Goal: Task Accomplishment & Management: Complete application form

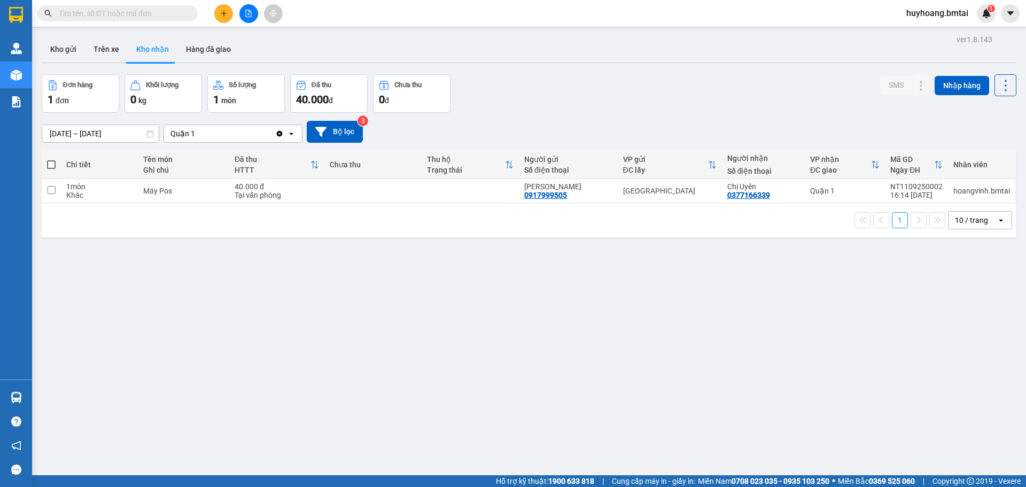
click at [229, 14] on button at bounding box center [223, 13] width 19 height 19
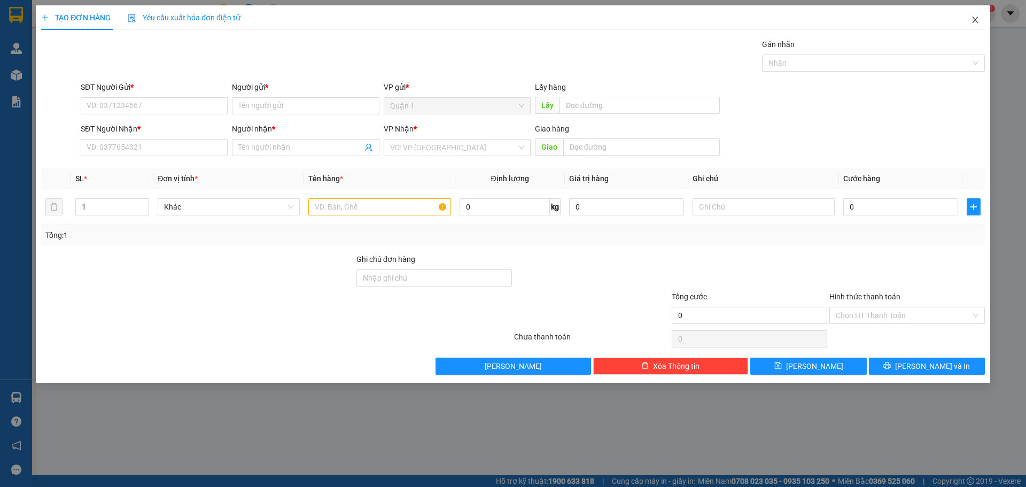
click at [977, 13] on span "Close" at bounding box center [975, 20] width 30 height 30
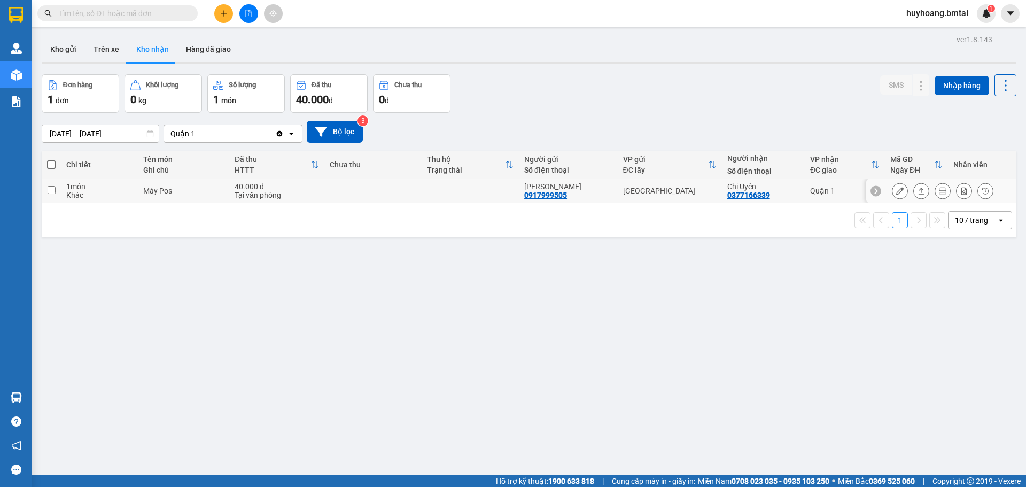
click at [833, 188] on div "Quận 1" at bounding box center [844, 191] width 69 height 9
checkbox input "true"
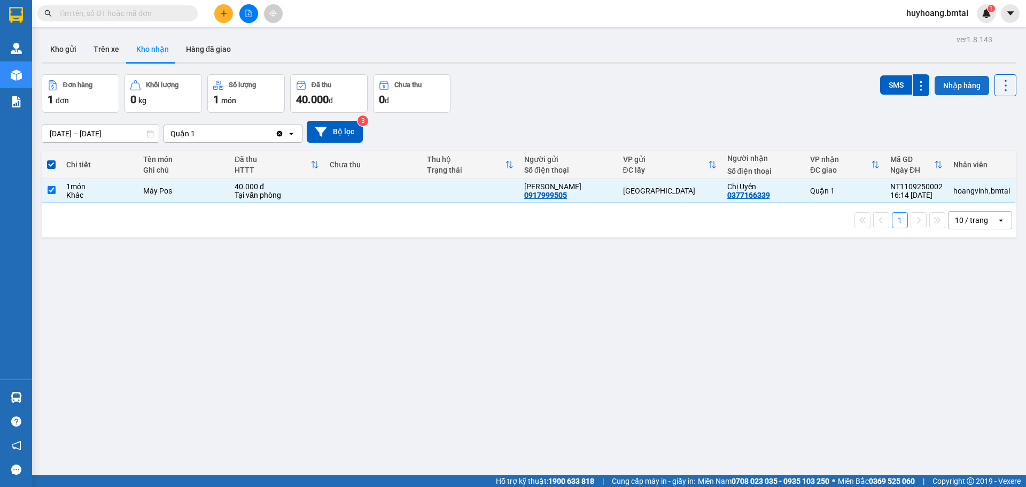
click at [949, 76] on button "Nhập hàng" at bounding box center [962, 85] width 55 height 19
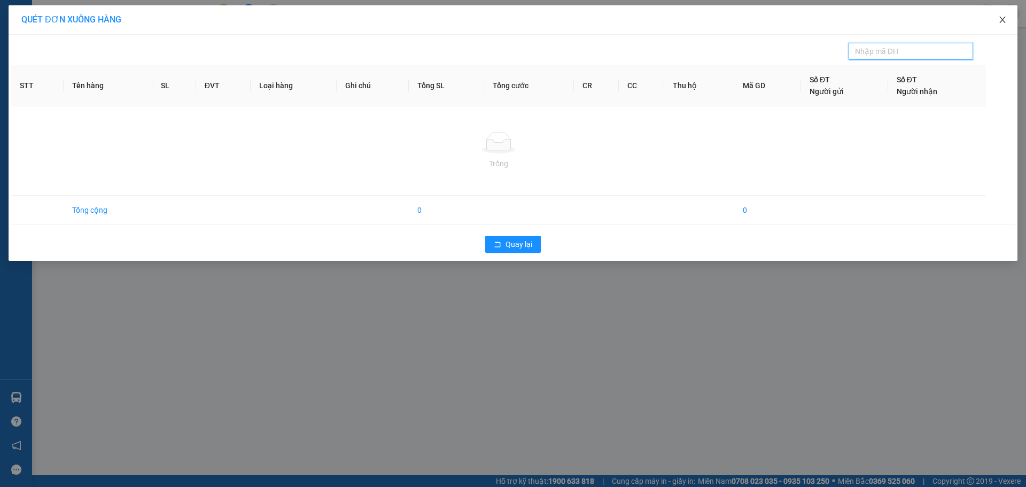
click at [1003, 23] on icon "close" at bounding box center [1002, 19] width 9 height 9
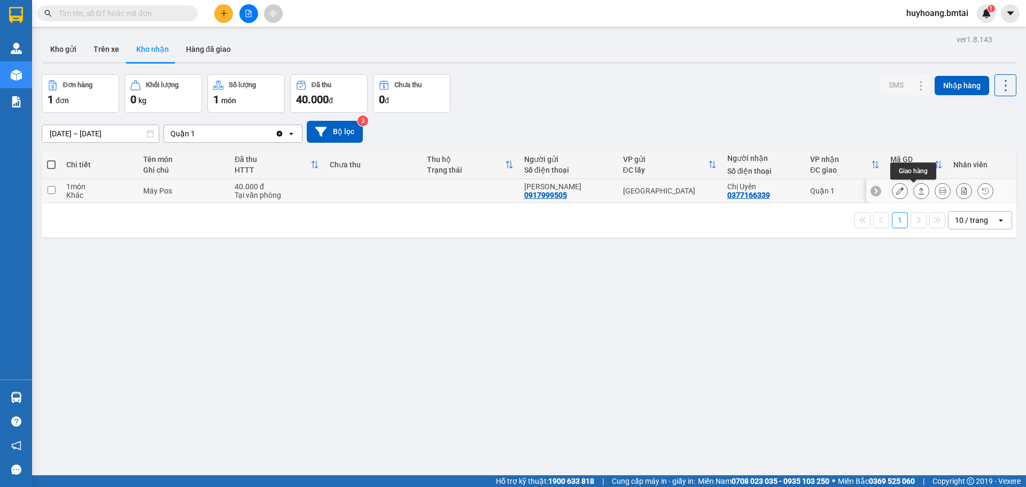
click at [918, 192] on icon at bounding box center [921, 190] width 7 height 7
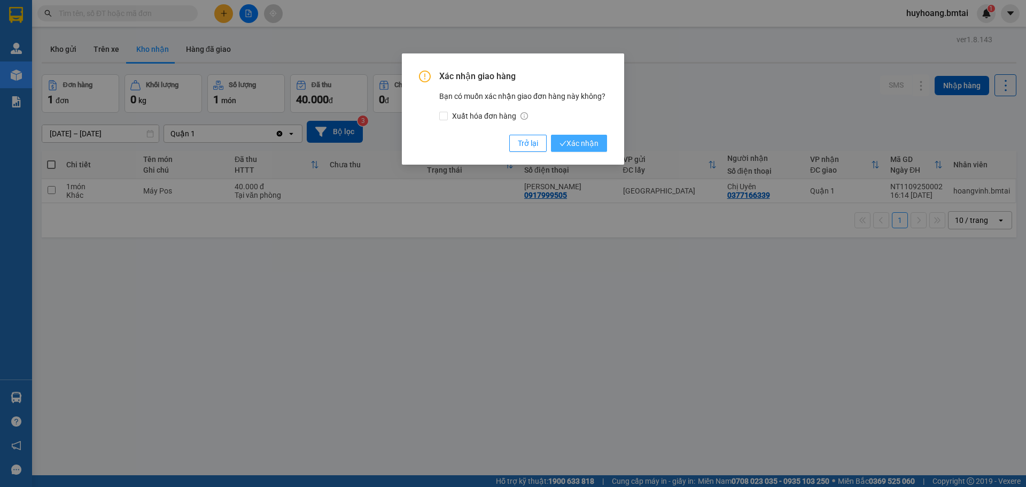
click at [588, 138] on span "Xác nhận" at bounding box center [579, 143] width 39 height 12
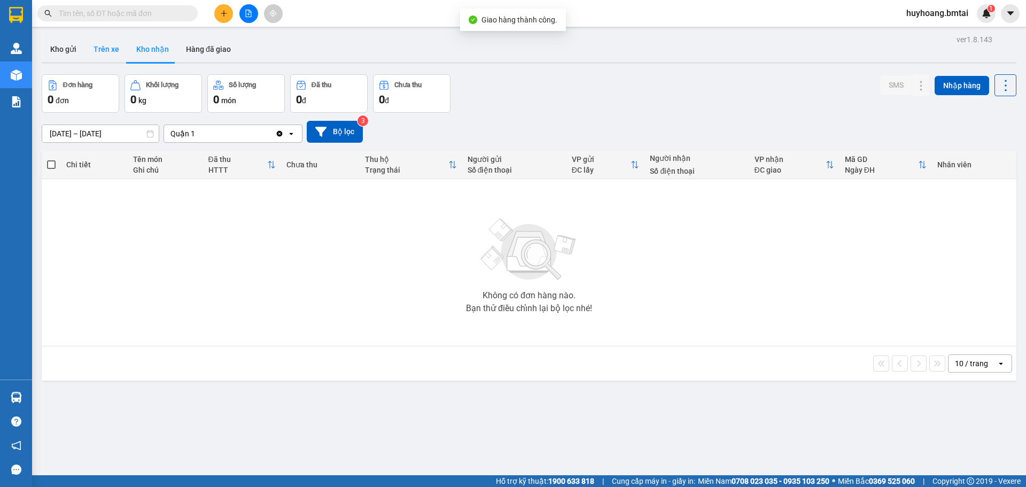
click at [128, 47] on button "Kho nhận" at bounding box center [153, 49] width 50 height 26
click at [102, 50] on button "Trên xe" at bounding box center [106, 49] width 43 height 26
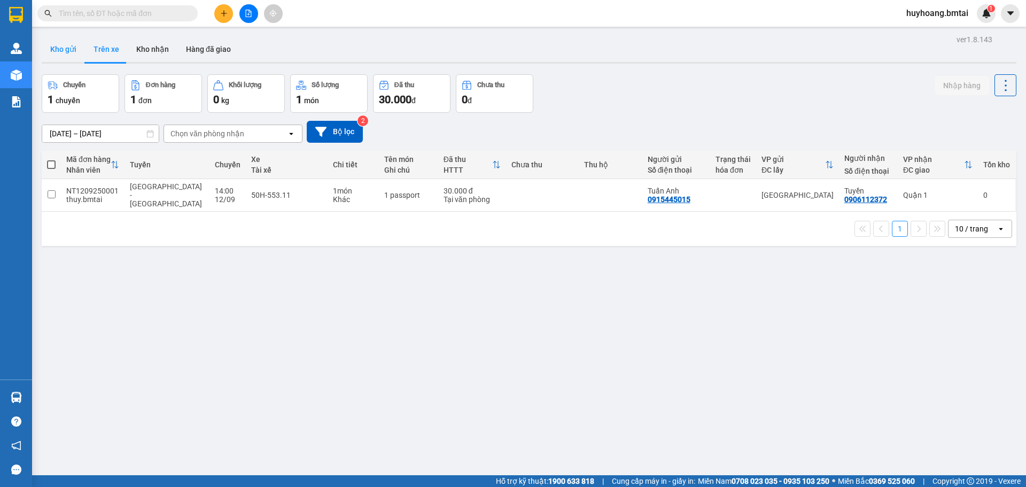
click at [68, 43] on button "Kho gửi" at bounding box center [63, 49] width 43 height 26
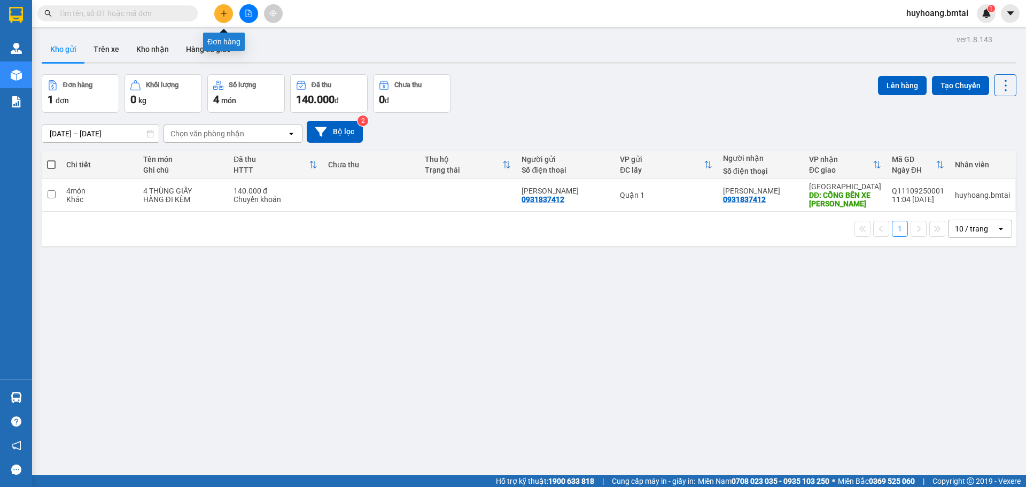
click at [224, 17] on button at bounding box center [223, 13] width 19 height 19
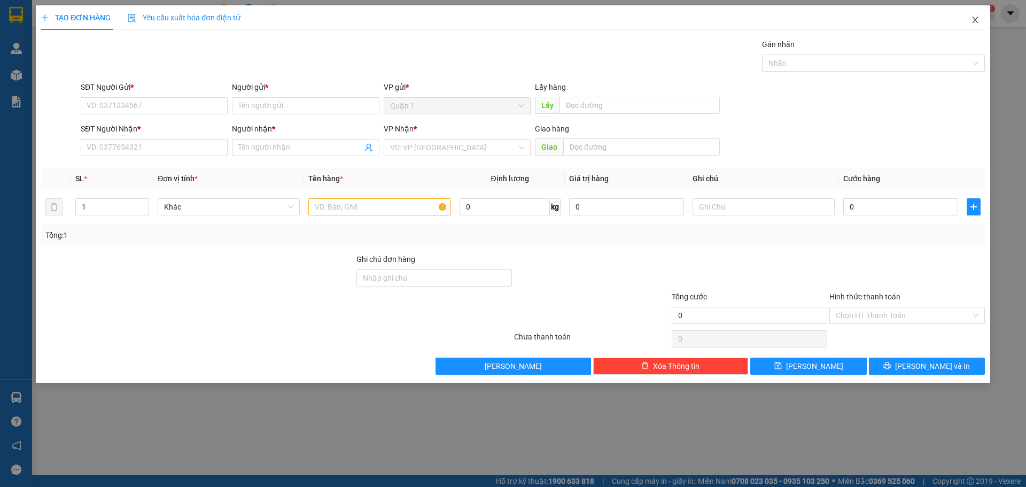
click at [980, 21] on span "Close" at bounding box center [975, 20] width 30 height 30
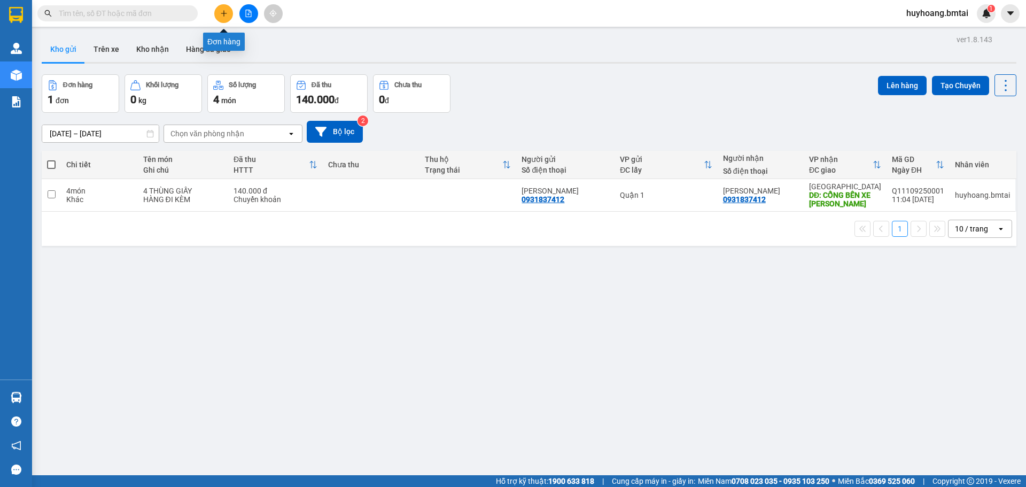
click at [231, 10] on button at bounding box center [223, 13] width 19 height 19
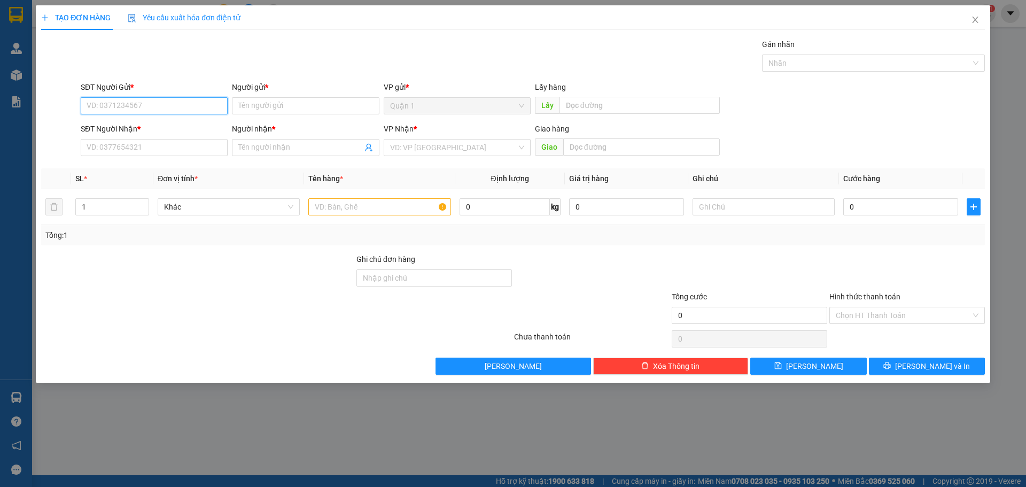
click at [194, 106] on input "SĐT Người Gửi *" at bounding box center [154, 105] width 147 height 17
type input "0337540742"
click at [195, 124] on div "0337540742 - [PERSON_NAME]" at bounding box center [154, 127] width 134 height 12
type input "[PERSON_NAME]"
type input "0889293012"
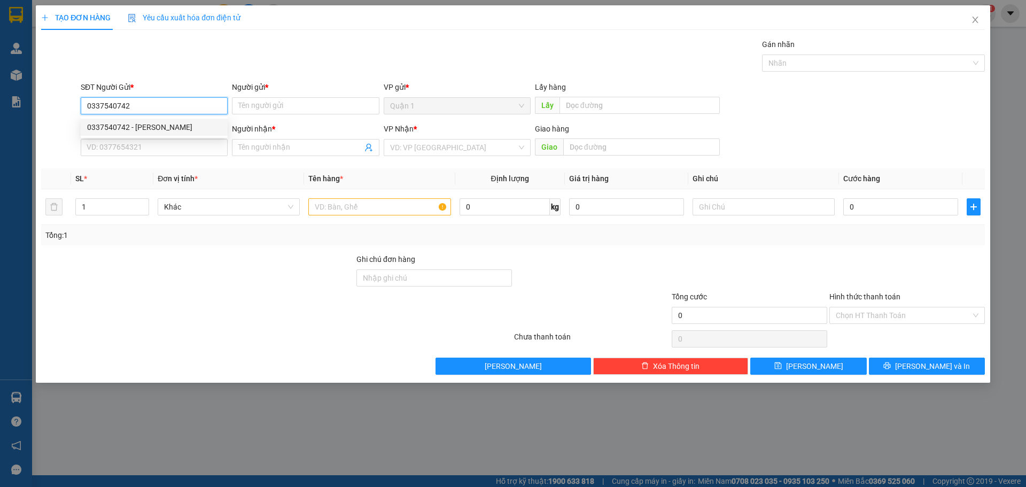
type input "Anh Thư"
type input "CK 15/08"
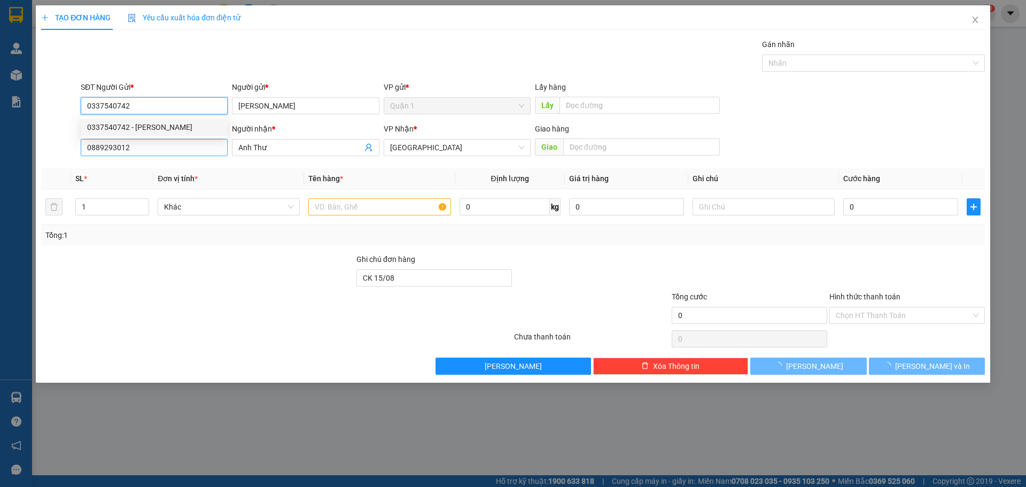
type input "60.000"
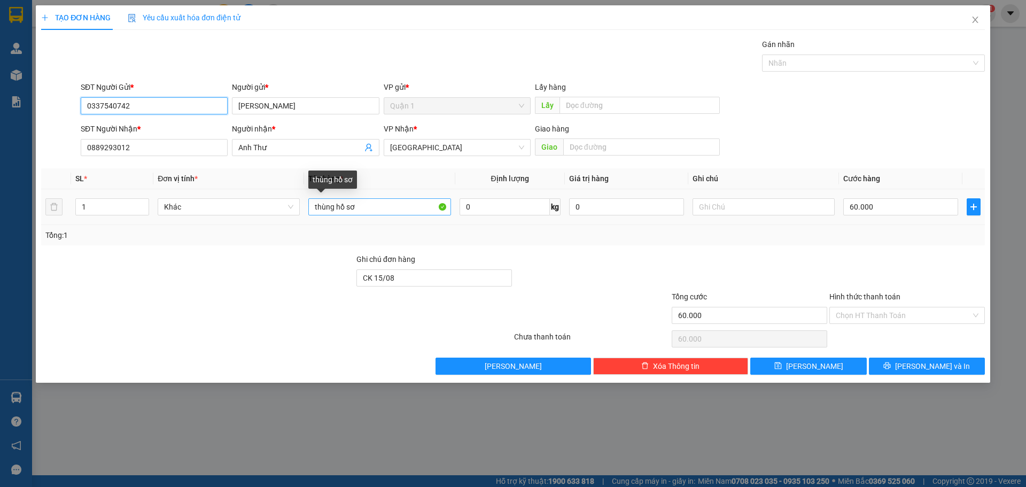
type input "0337540742"
click at [382, 208] on input "thùng hồ sơ" at bounding box center [379, 206] width 142 height 17
click at [397, 203] on input "thùng hồ sơ" at bounding box center [379, 206] width 142 height 17
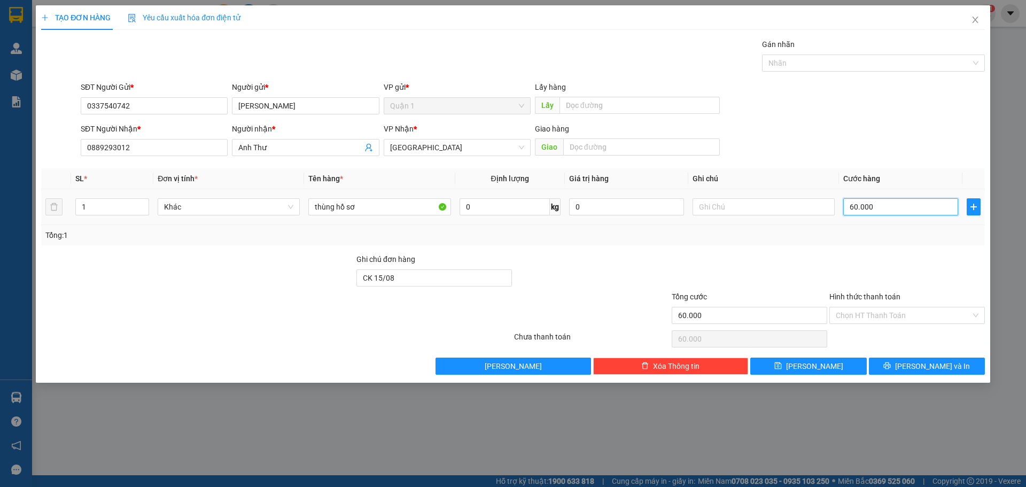
click at [905, 203] on input "60.000" at bounding box center [900, 206] width 115 height 17
type input "4"
type input "40"
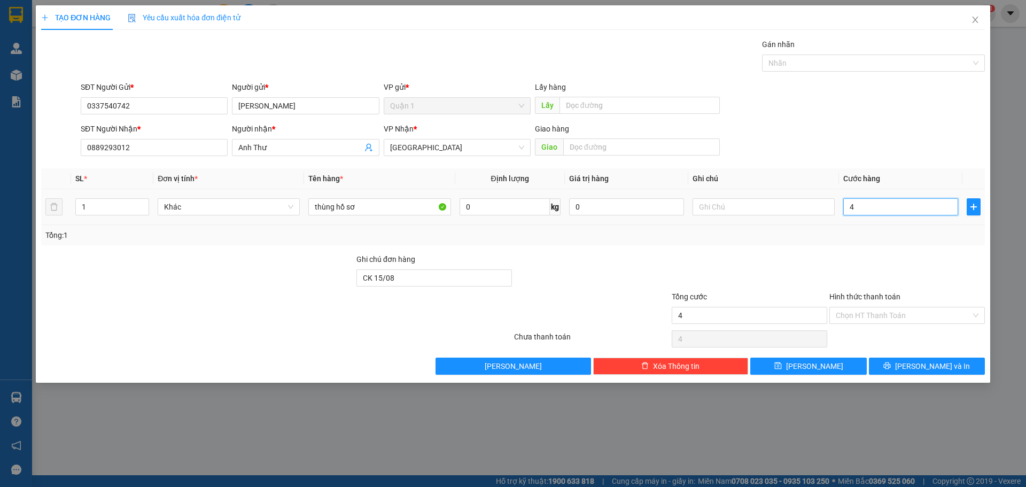
type input "40"
type input "400"
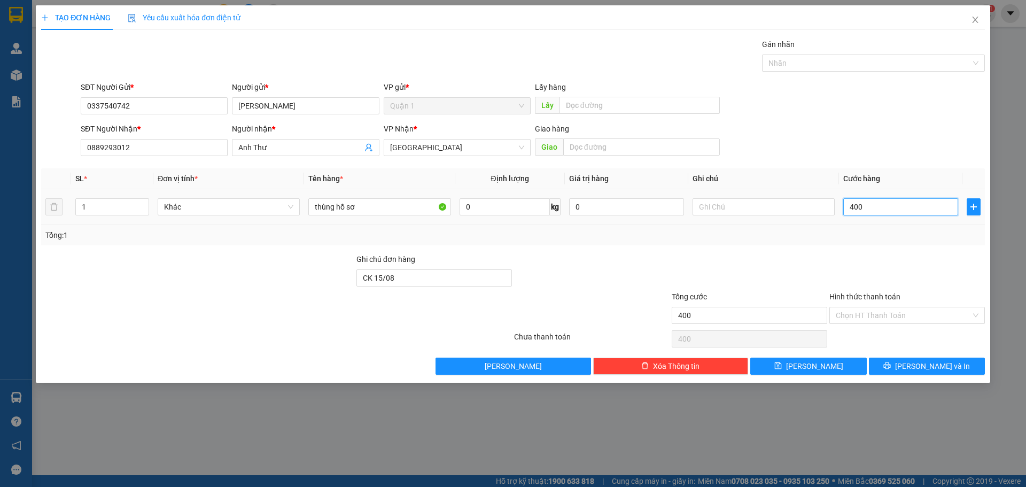
type input "4.000"
type input "40.000"
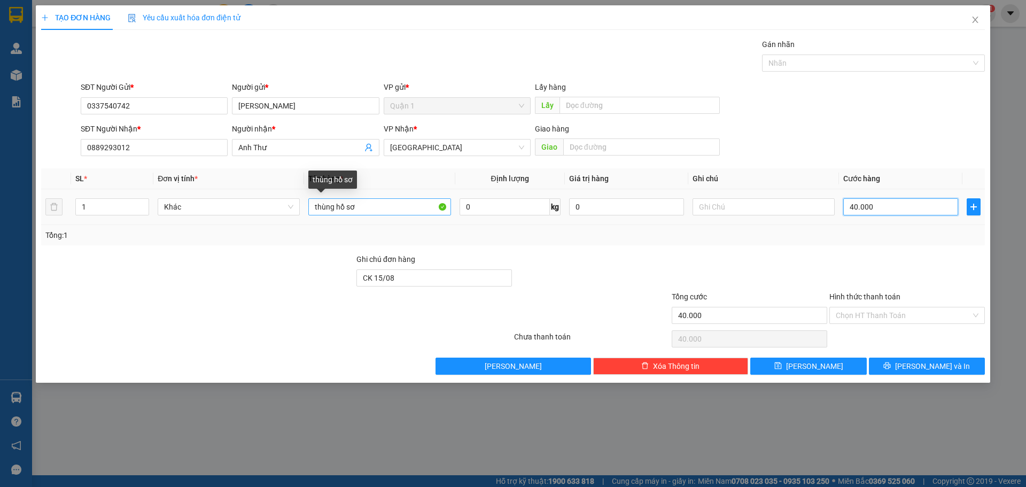
type input "40.000"
click at [337, 212] on input "thùng hồ sơ" at bounding box center [379, 206] width 142 height 17
click at [392, 210] on input "thùng hồ sơ" at bounding box center [379, 206] width 142 height 17
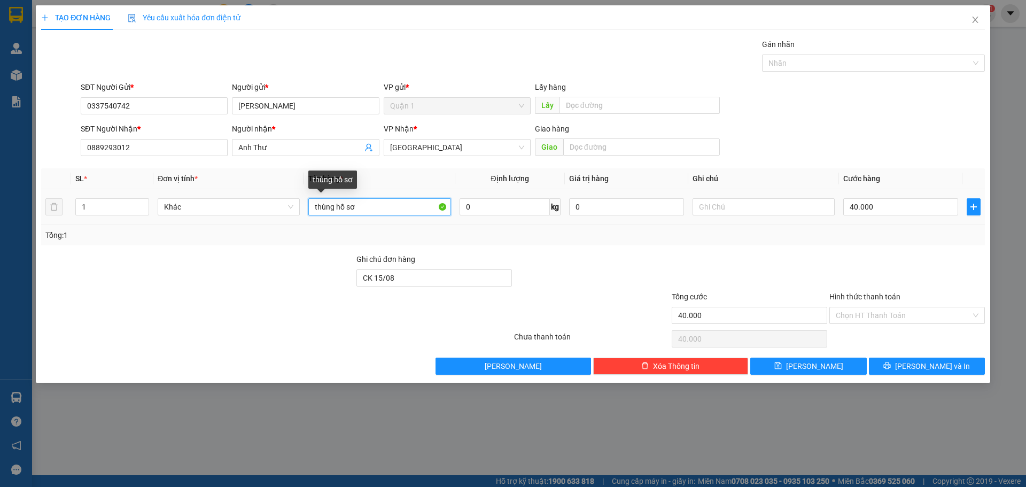
click at [392, 210] on input "thùng hồ sơ" at bounding box center [379, 206] width 142 height 17
type input "S"
type input "Thùng Giấy Sổ Tay"
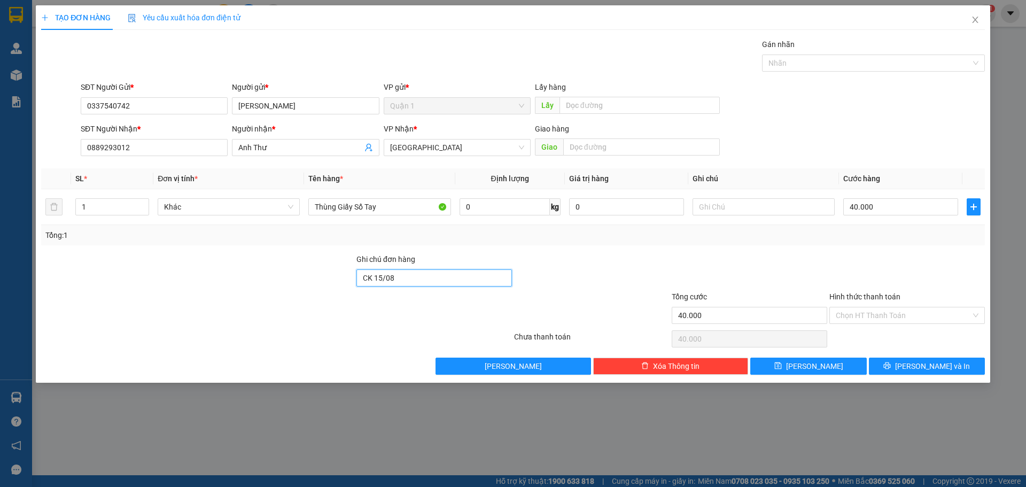
click at [418, 274] on input "CK 15/08" at bounding box center [434, 277] width 156 height 17
click at [942, 363] on span "[PERSON_NAME] và In" at bounding box center [932, 366] width 75 height 12
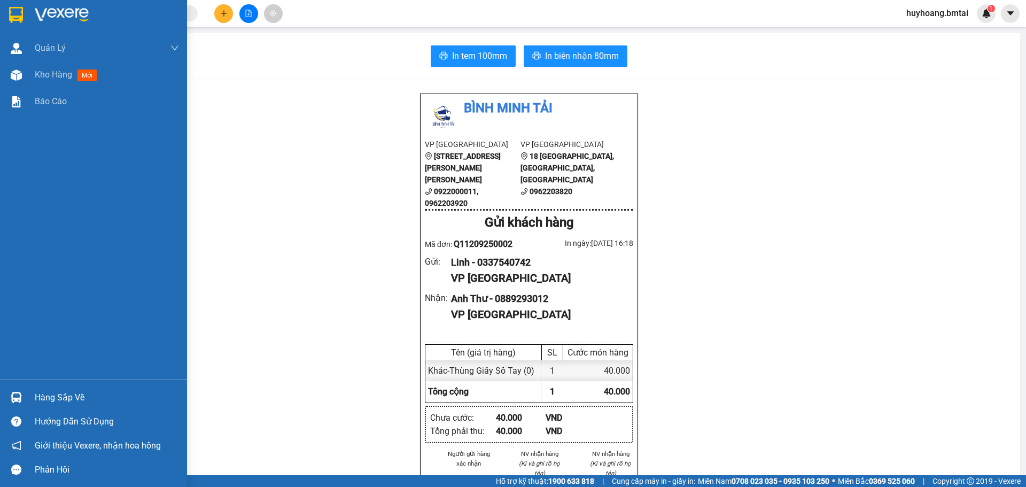
click at [30, 20] on div at bounding box center [93, 17] width 187 height 35
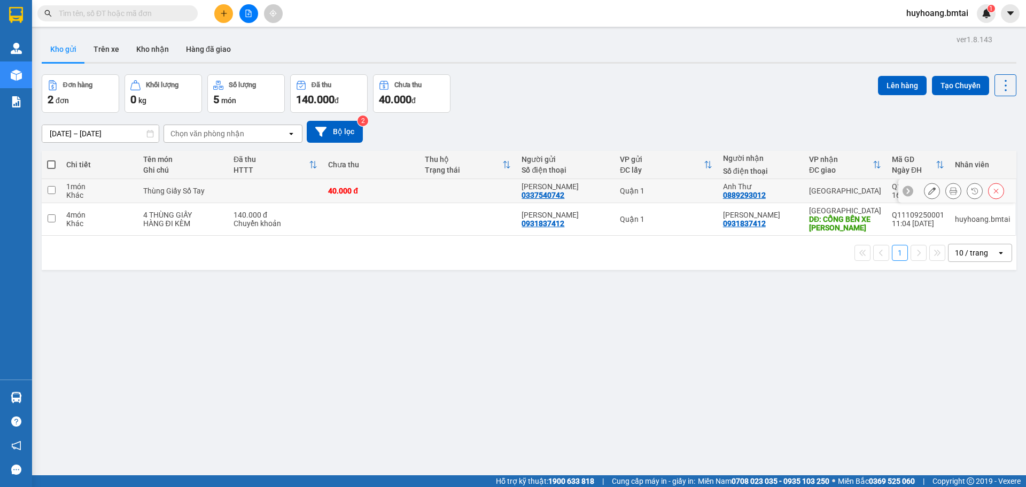
click at [930, 190] on button at bounding box center [932, 191] width 15 height 19
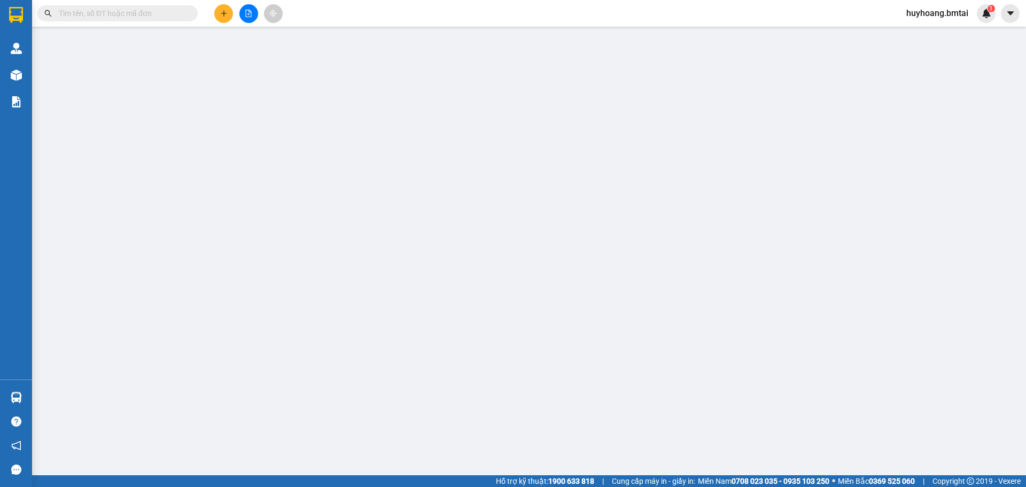
type input "0337540742"
type input "0889293012"
type input "40.000"
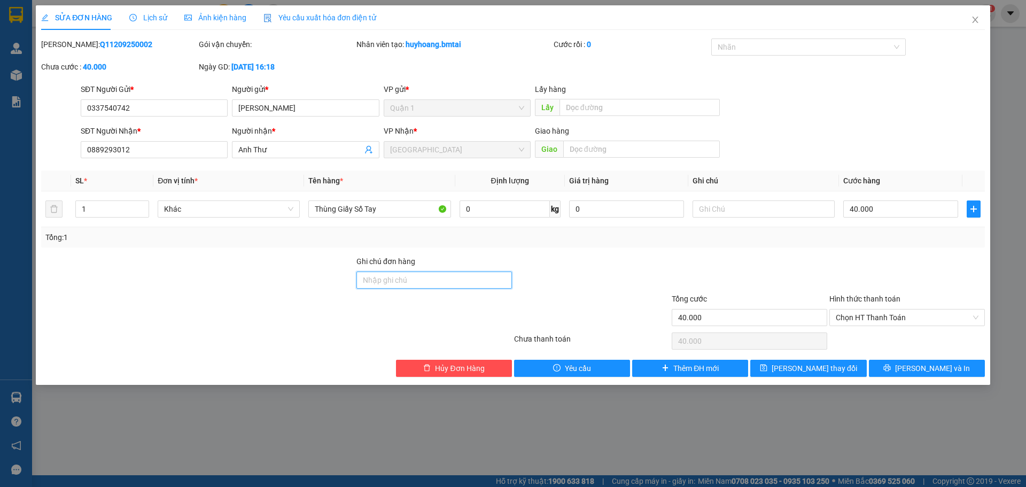
click at [438, 285] on input "Ghi chú đơn hàng" at bounding box center [434, 280] width 156 height 17
type input "d"
click at [862, 321] on span "Chọn HT Thanh Toán" at bounding box center [907, 317] width 143 height 16
type input "đã ck 12/09"
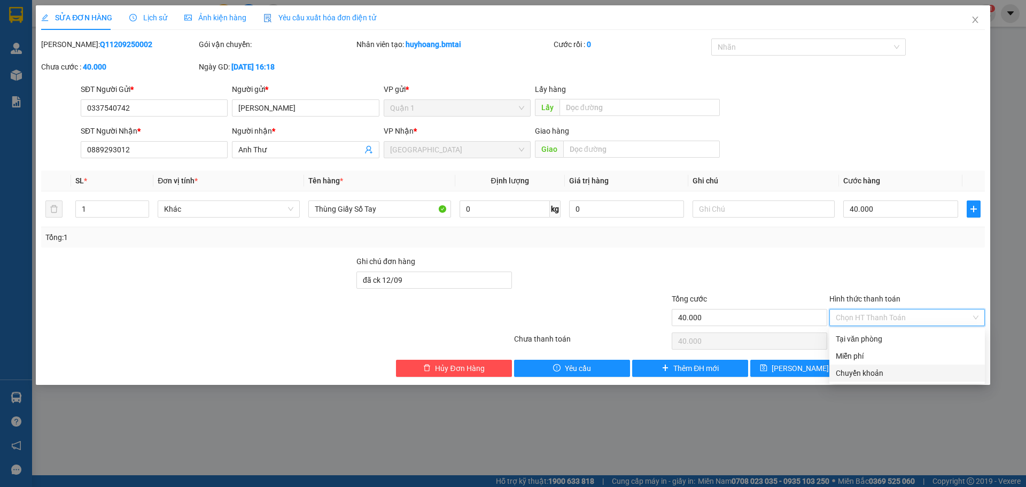
click at [874, 374] on div "Chuyển khoản" at bounding box center [907, 373] width 143 height 12
type input "0"
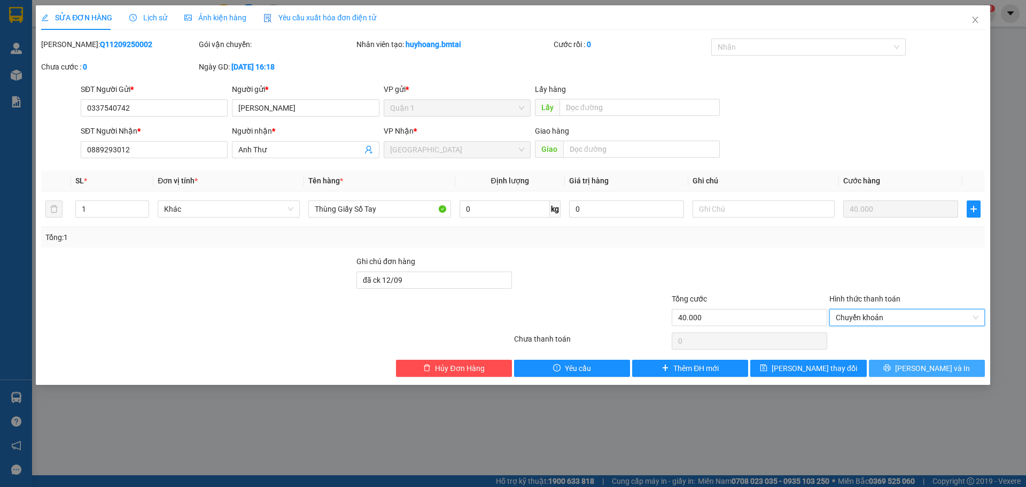
click at [903, 364] on button "[PERSON_NAME] và In" at bounding box center [927, 368] width 116 height 17
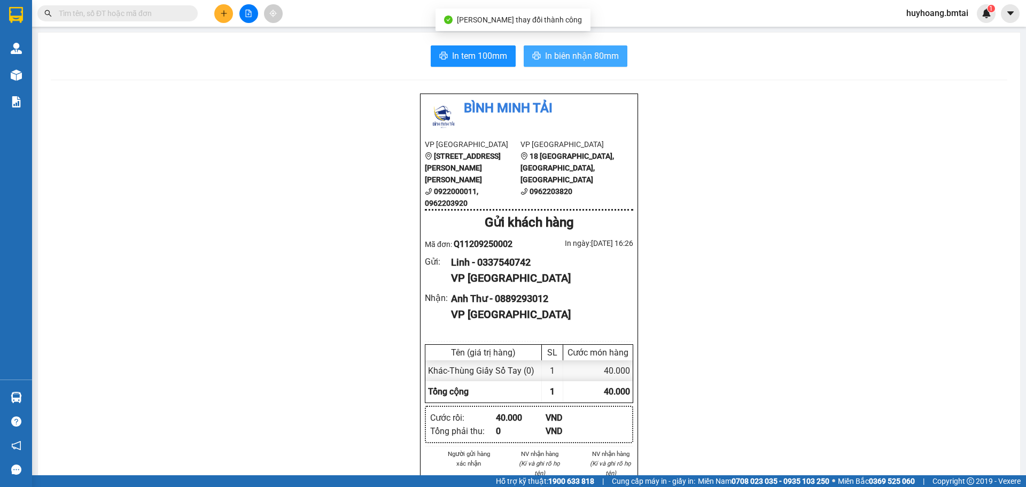
click at [571, 59] on span "In biên nhận 80mm" at bounding box center [582, 55] width 74 height 13
